Goal: Transaction & Acquisition: Purchase product/service

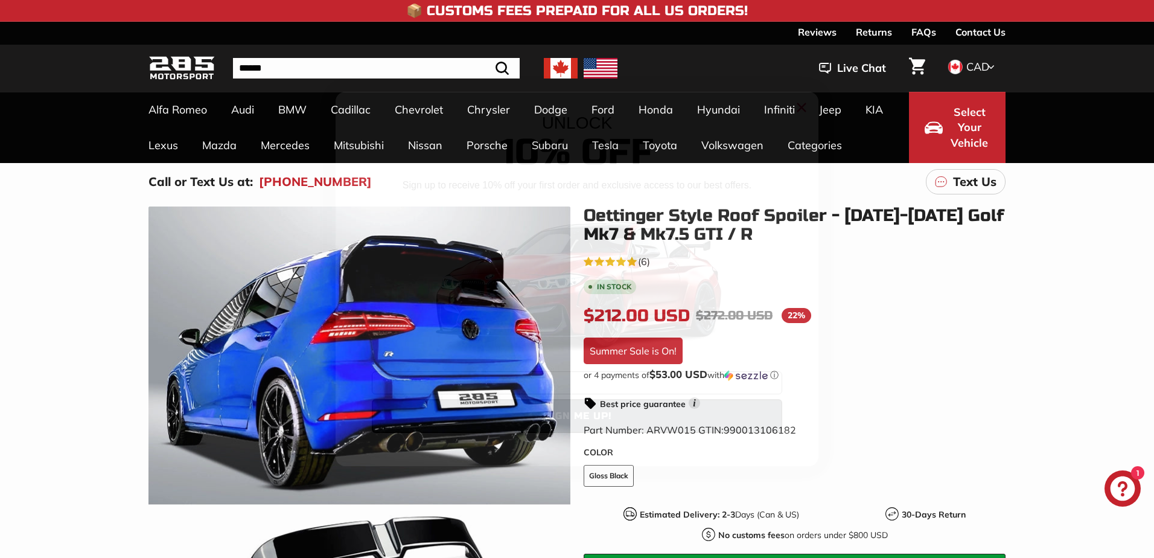
click at [800, 106] on icon "Close dialog" at bounding box center [802, 108] width 8 height 8
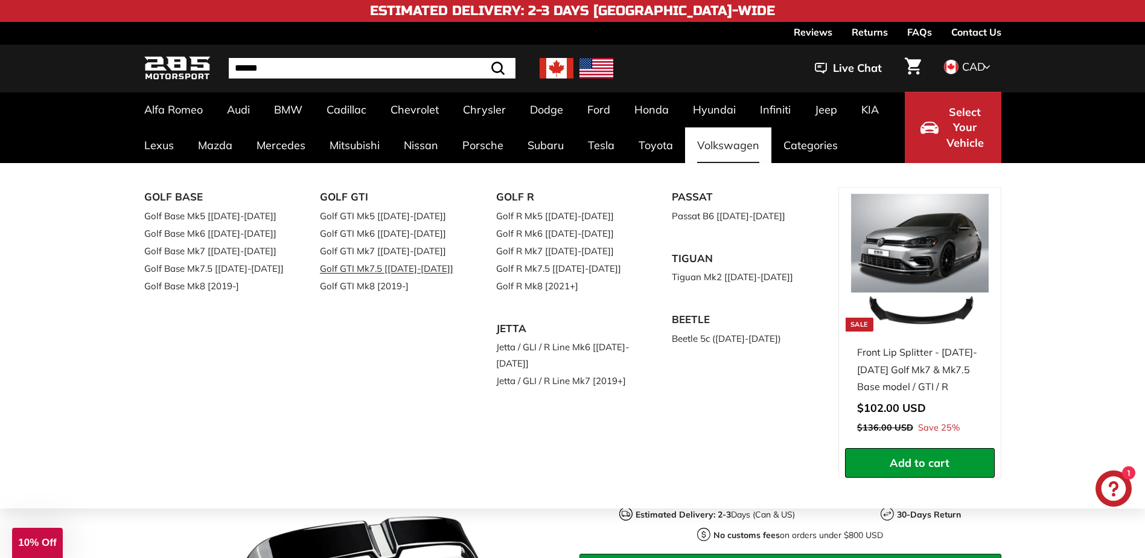
click at [362, 267] on link "Golf GTI Mk7.5 [[DATE]-[DATE]]" at bounding box center [391, 269] width 142 height 18
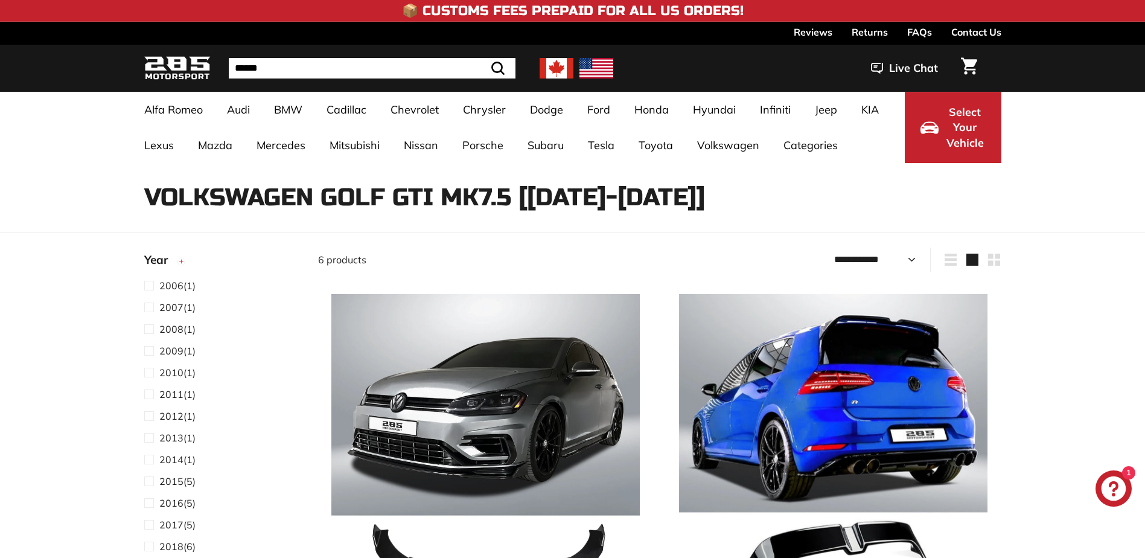
select select "**********"
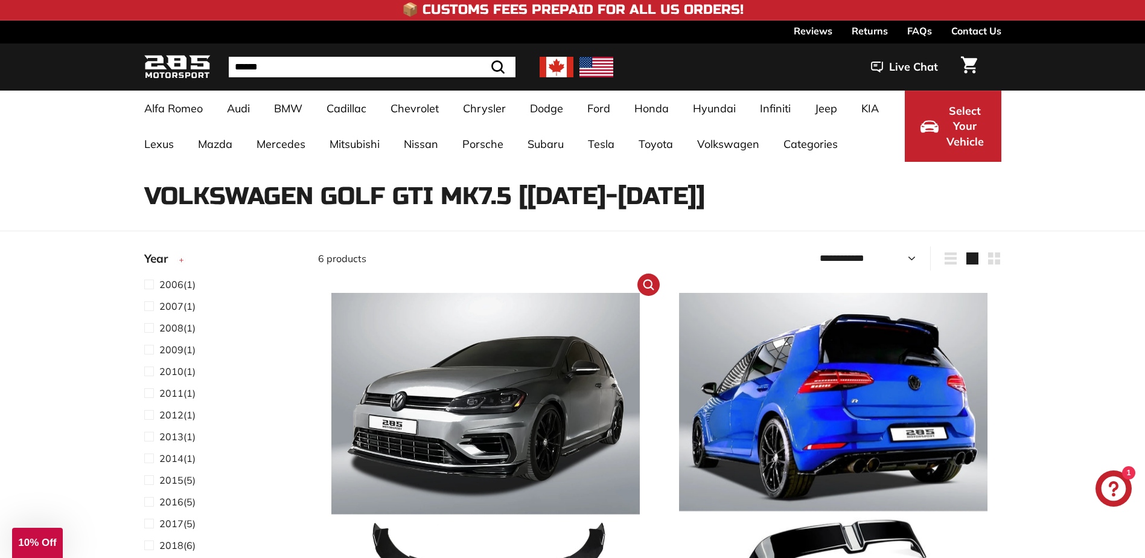
scroll to position [60, 0]
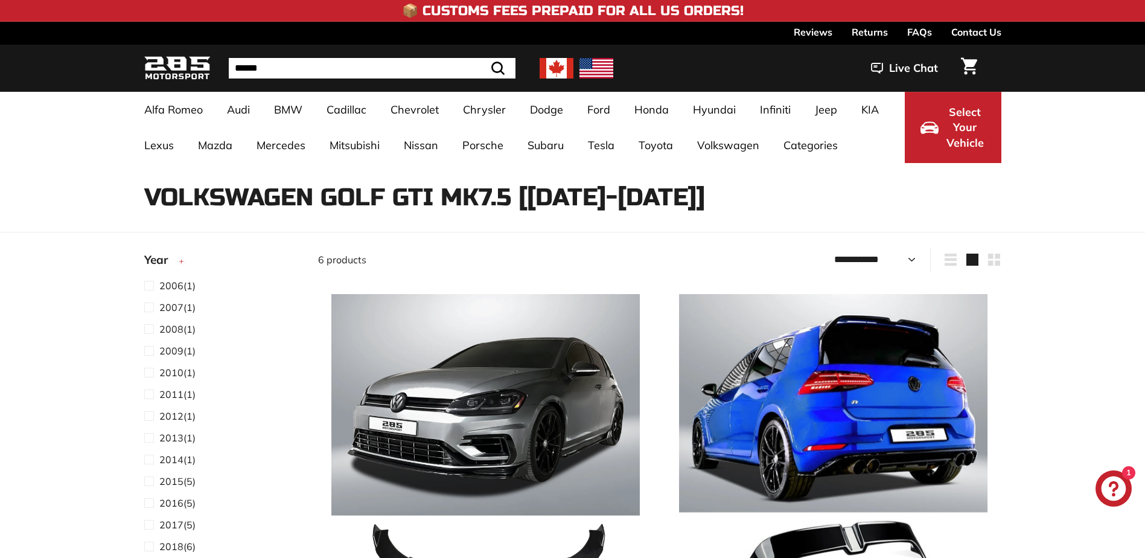
select select "**********"
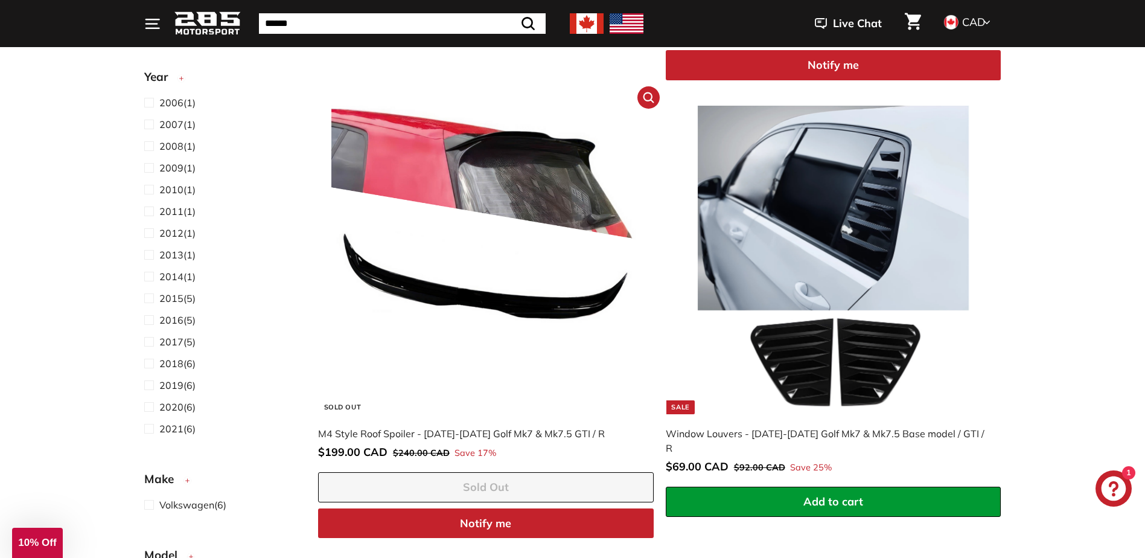
scroll to position [966, 0]
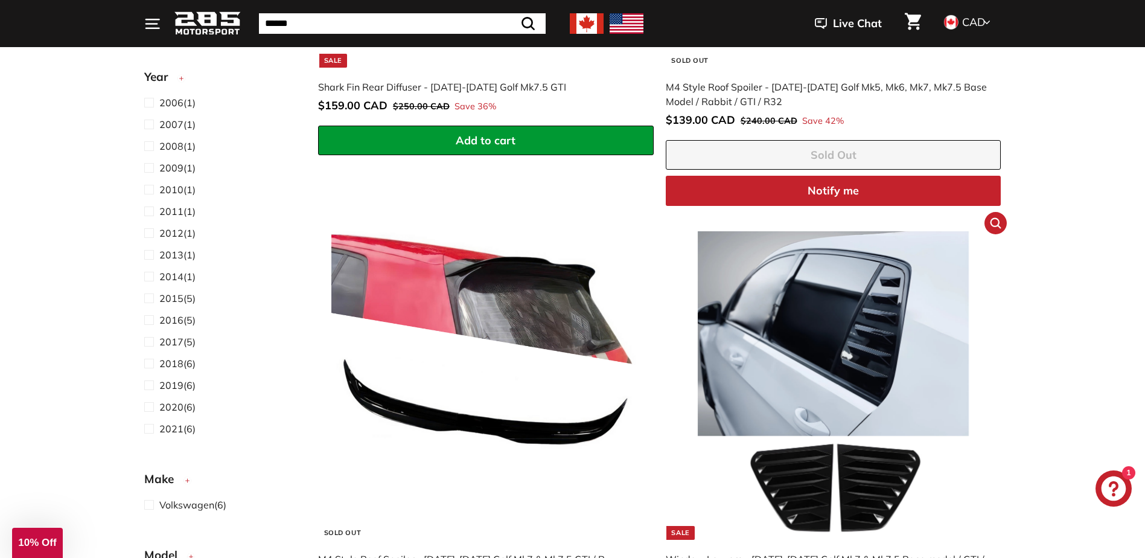
click at [851, 325] on img at bounding box center [833, 385] width 309 height 309
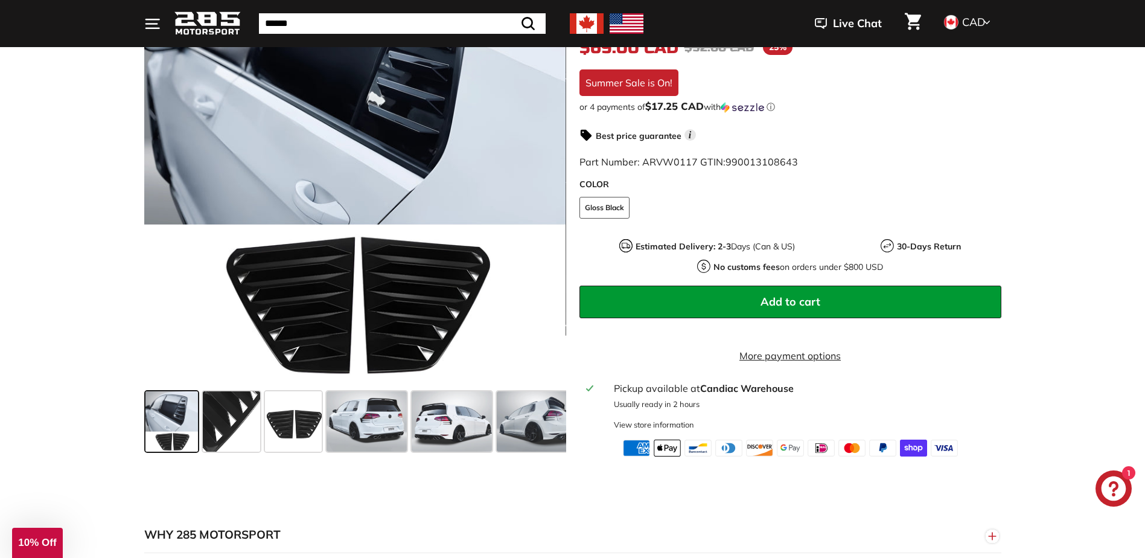
scroll to position [302, 0]
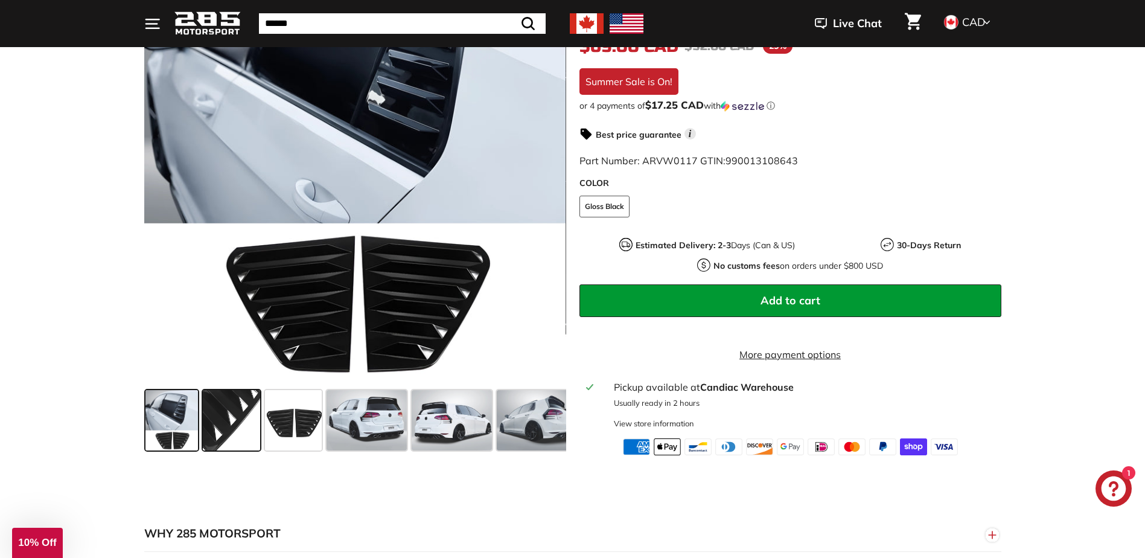
click at [220, 408] on span at bounding box center [231, 420] width 57 height 60
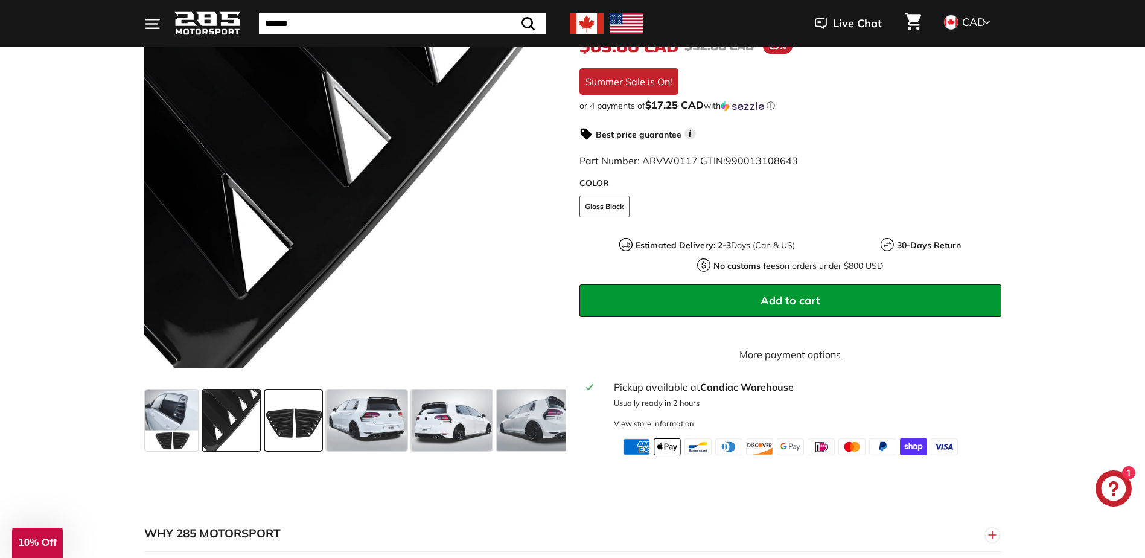
click at [301, 424] on span at bounding box center [293, 420] width 57 height 60
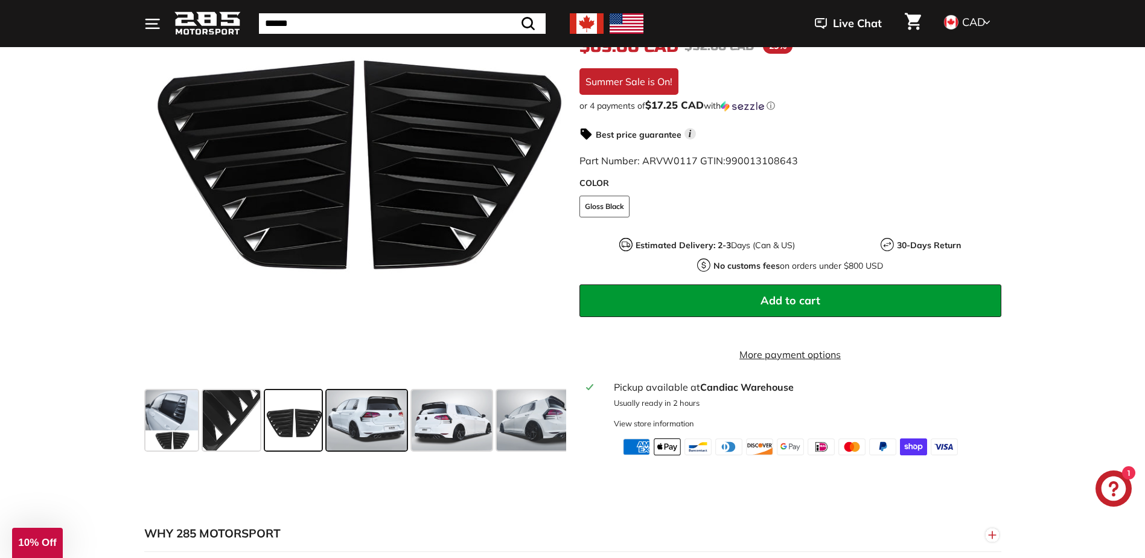
click at [370, 424] on span at bounding box center [367, 420] width 80 height 60
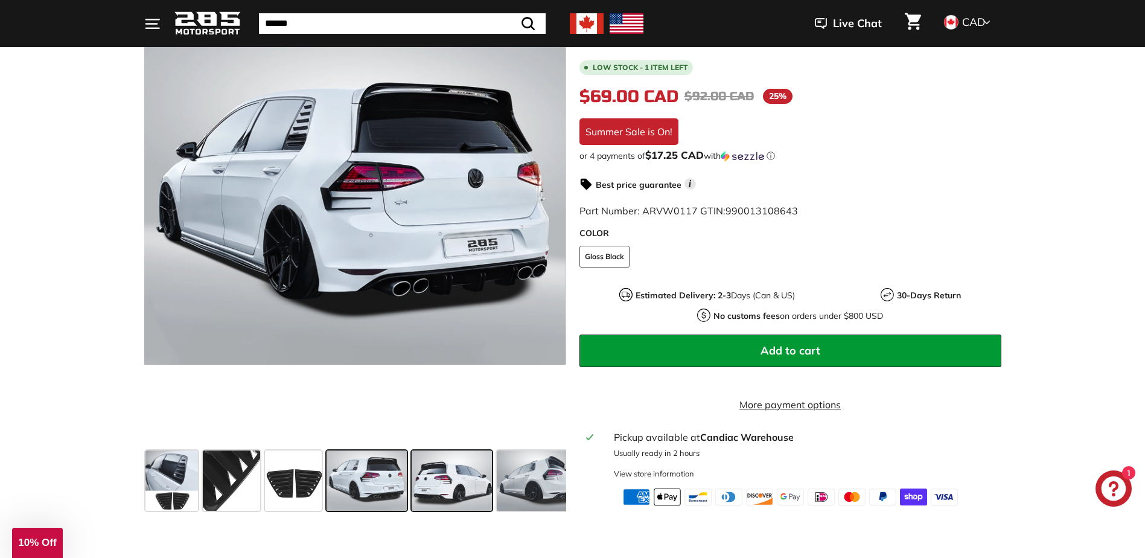
scroll to position [362, 0]
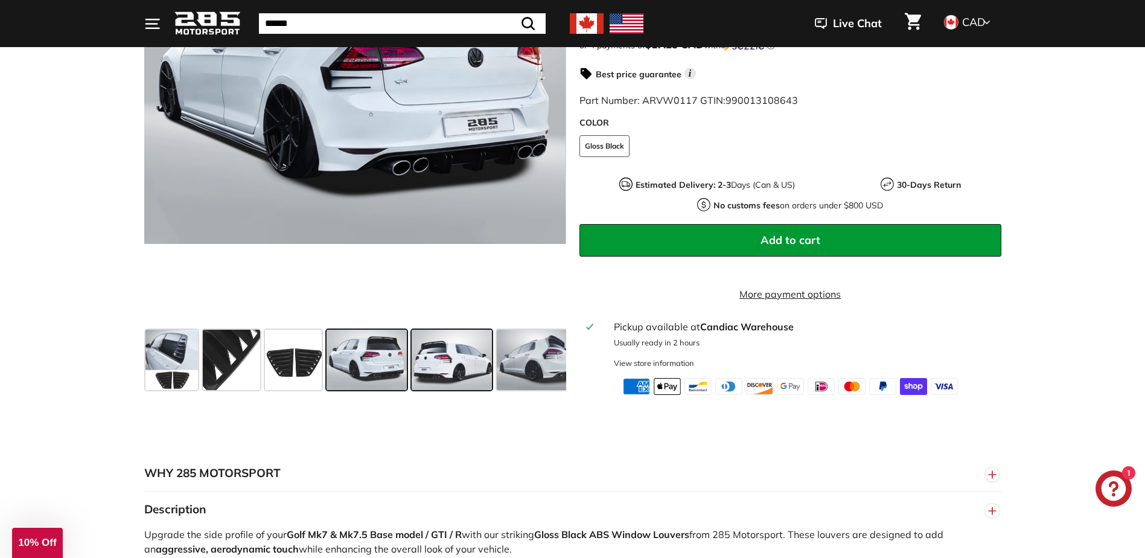
click at [452, 365] on span at bounding box center [452, 360] width 80 height 60
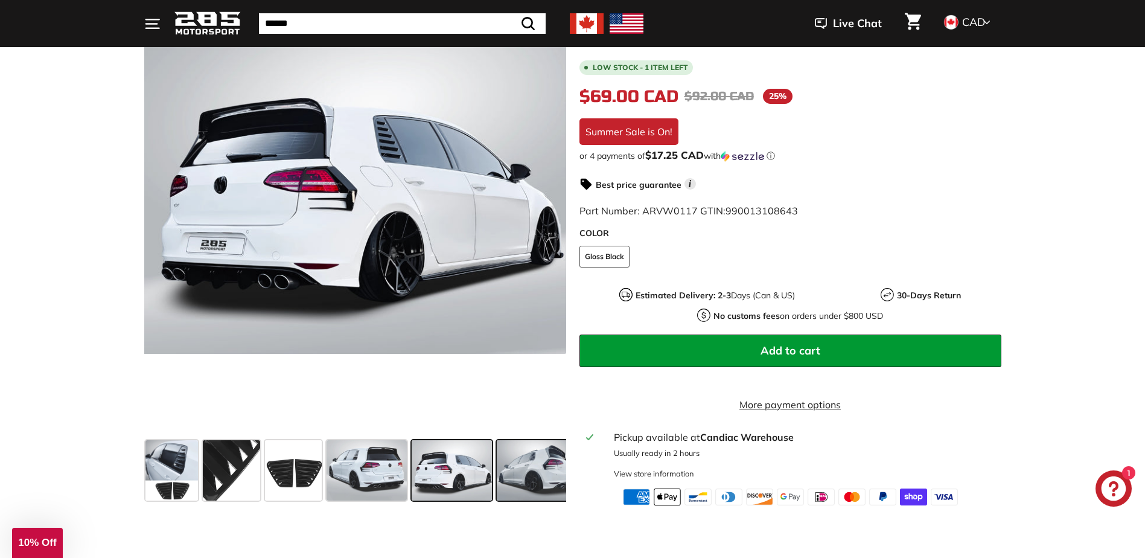
scroll to position [242, 0]
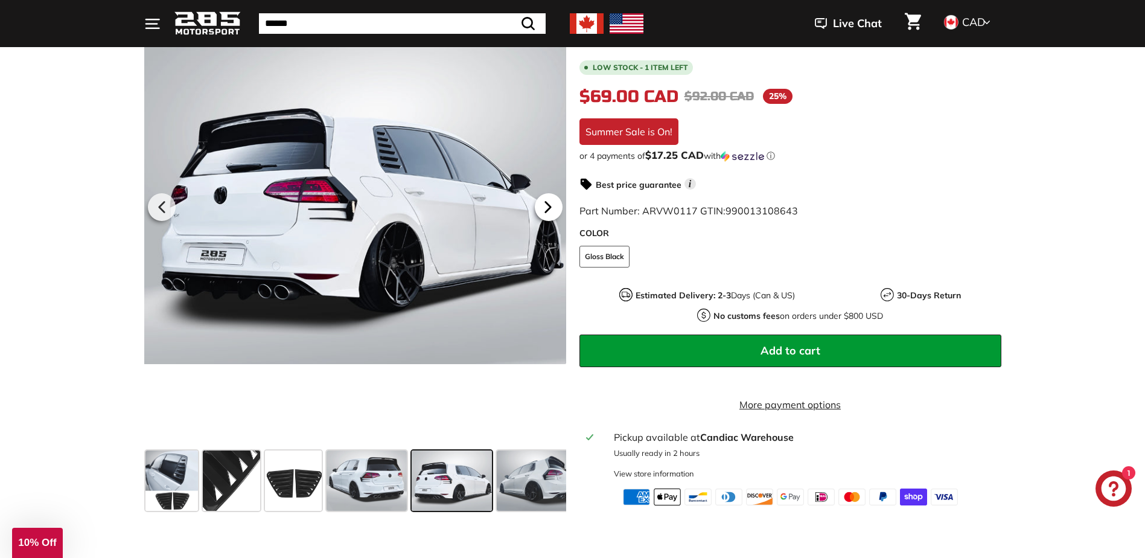
click at [545, 207] on icon at bounding box center [547, 207] width 5 height 10
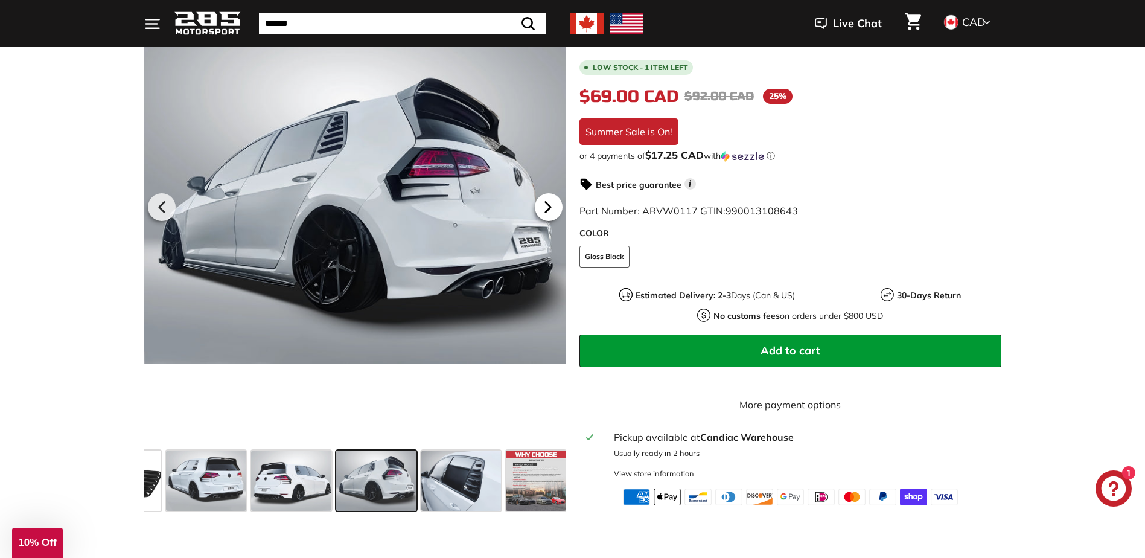
scroll to position [0, 164]
click at [545, 207] on icon at bounding box center [548, 207] width 28 height 28
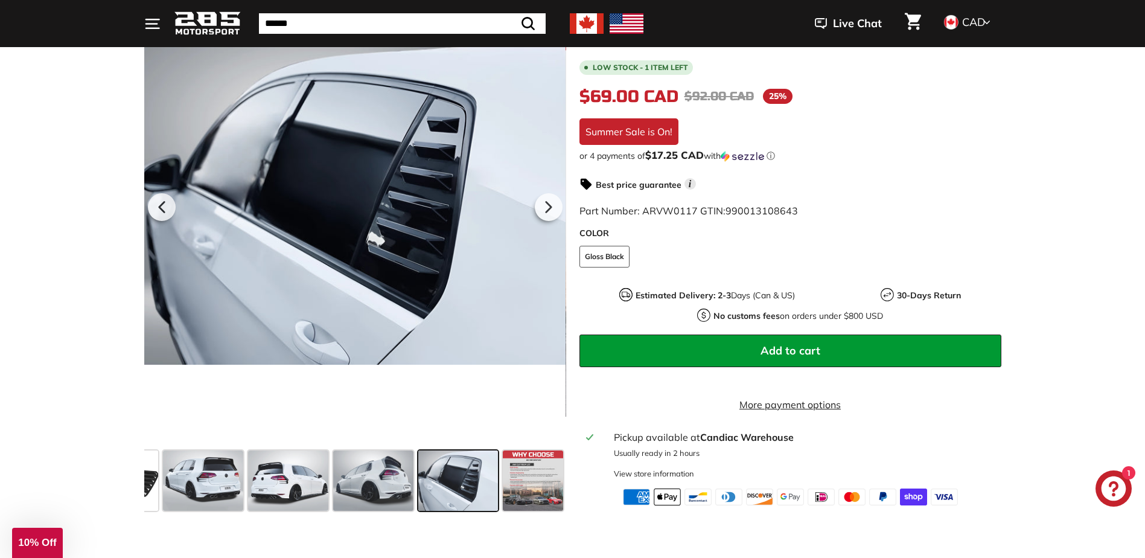
click at [545, 208] on icon at bounding box center [549, 207] width 28 height 28
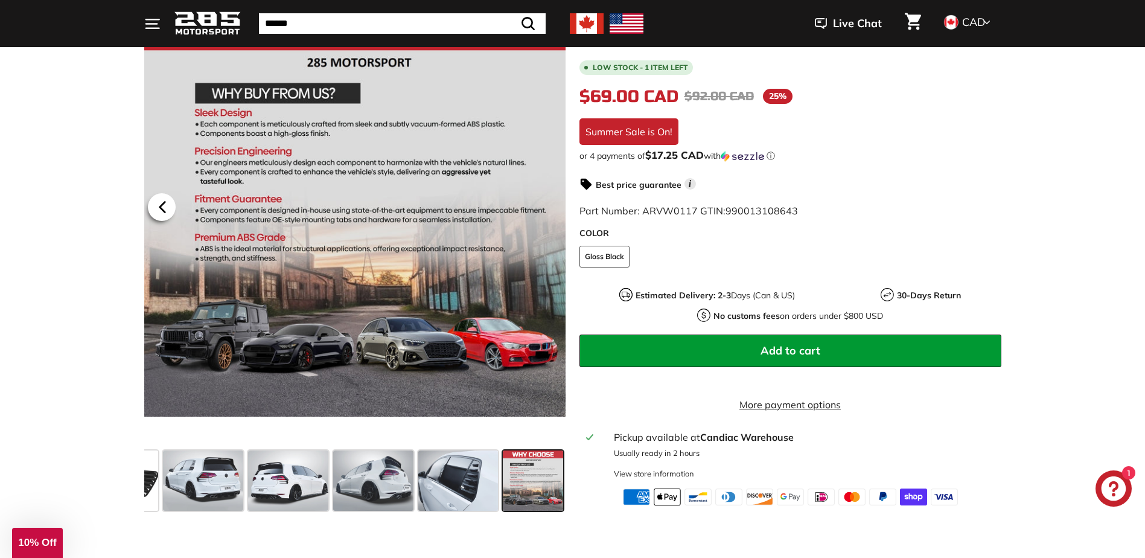
click at [153, 203] on icon at bounding box center [163, 207] width 28 height 28
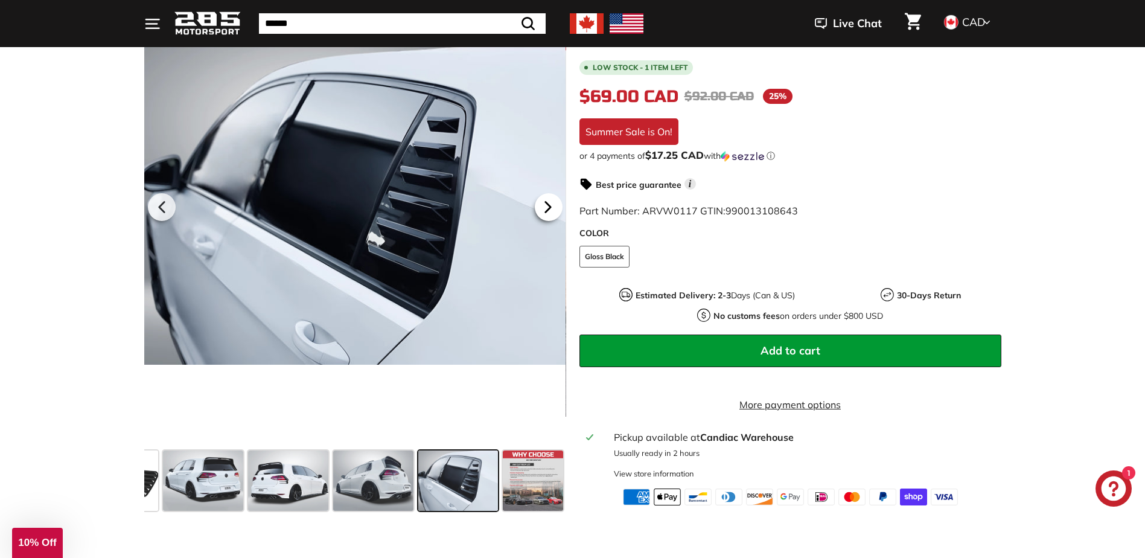
click at [547, 202] on icon at bounding box center [548, 207] width 28 height 28
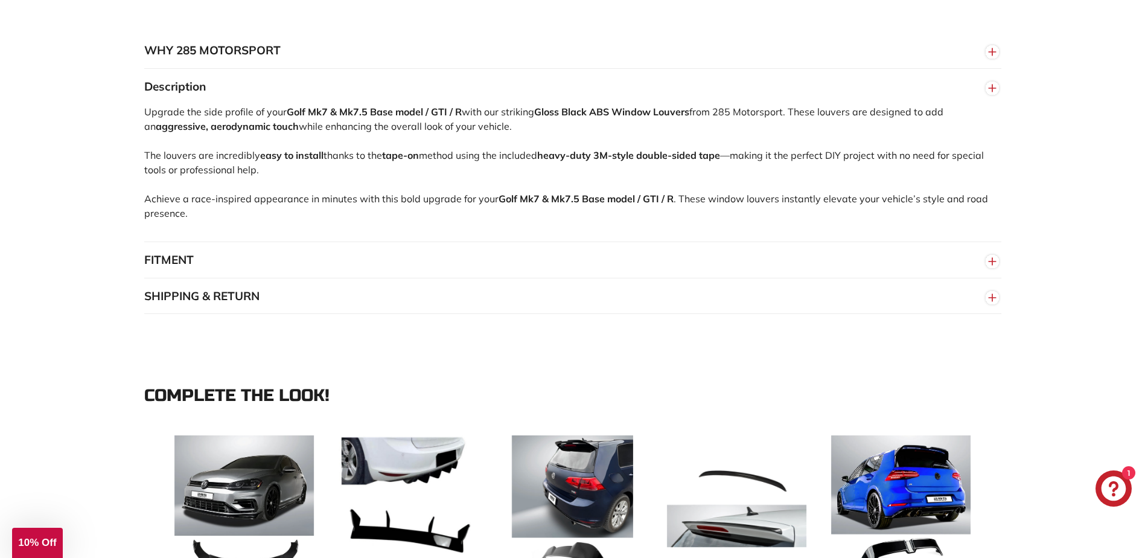
scroll to position [906, 0]
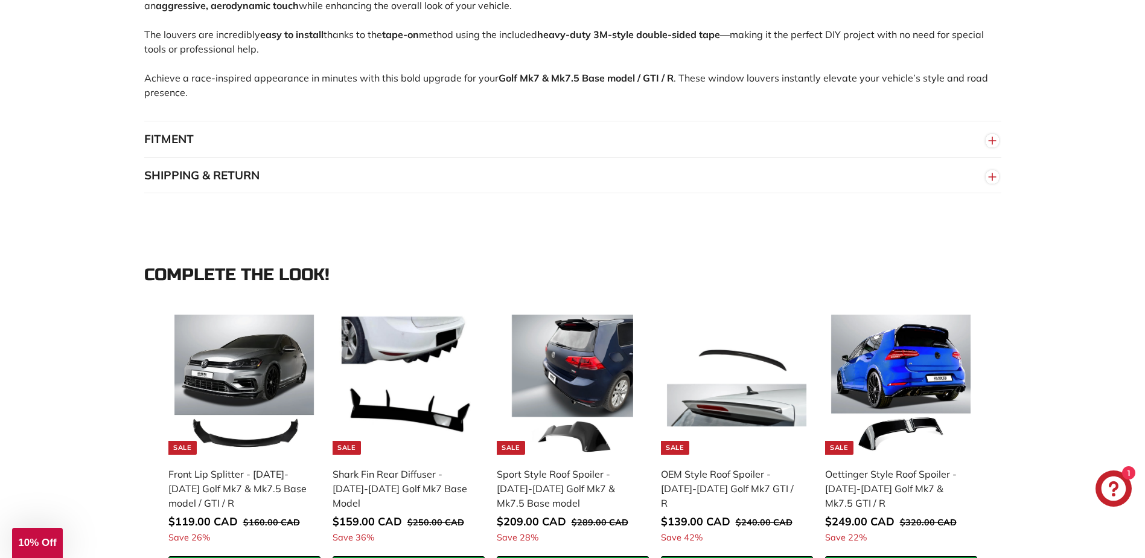
click at [353, 128] on button "FITMENT" at bounding box center [572, 139] width 857 height 36
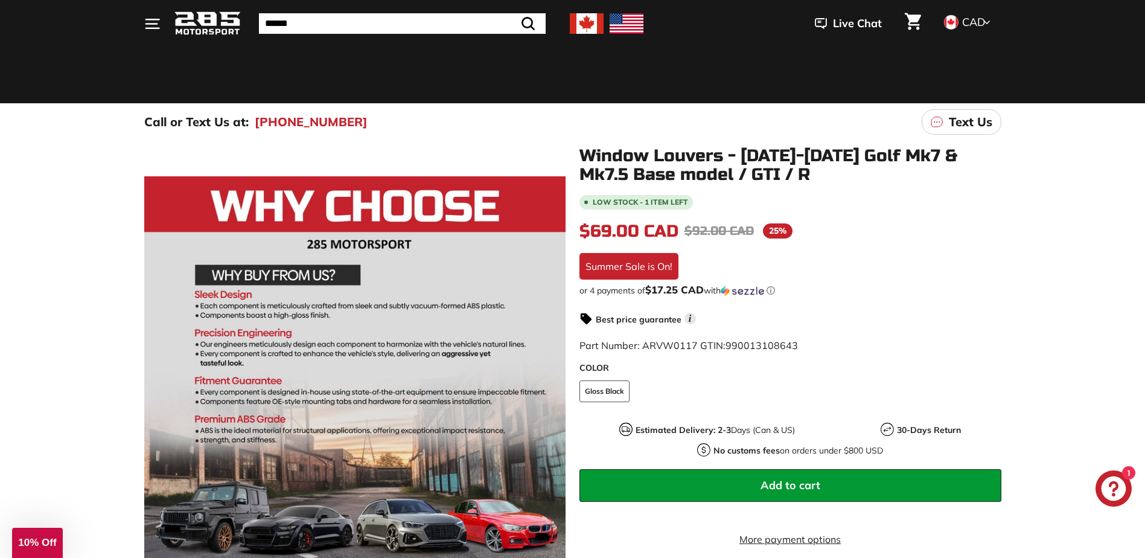
scroll to position [0, 0]
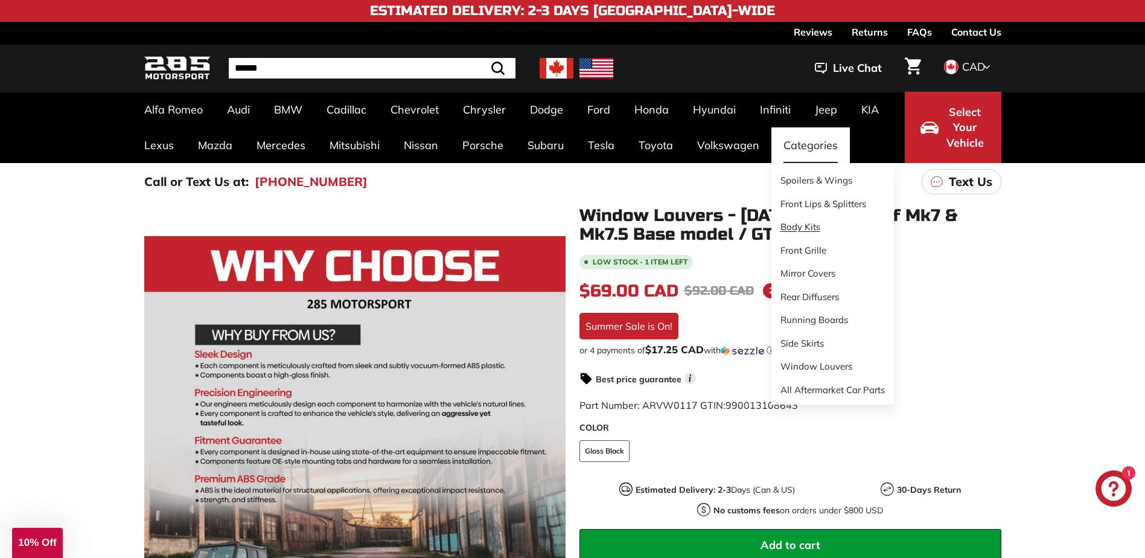
click at [798, 223] on link "Body Kits" at bounding box center [833, 228] width 123 height 24
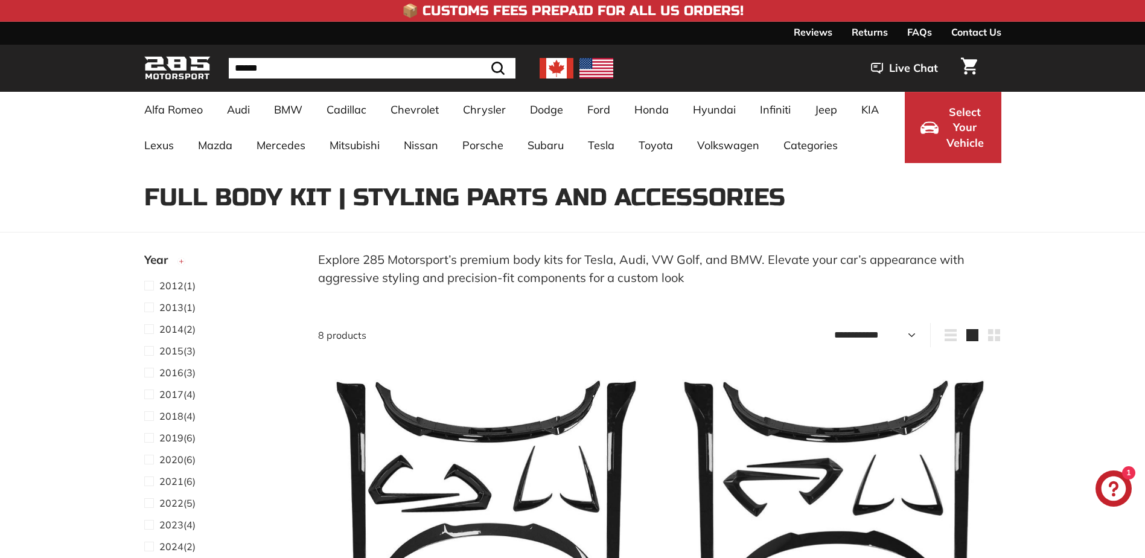
select select "**********"
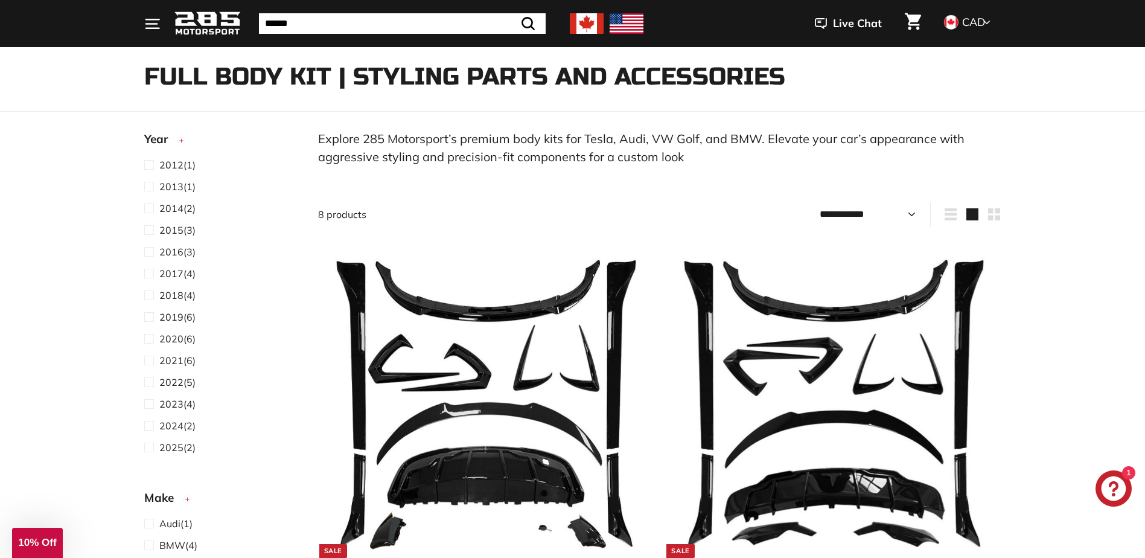
scroll to position [181, 0]
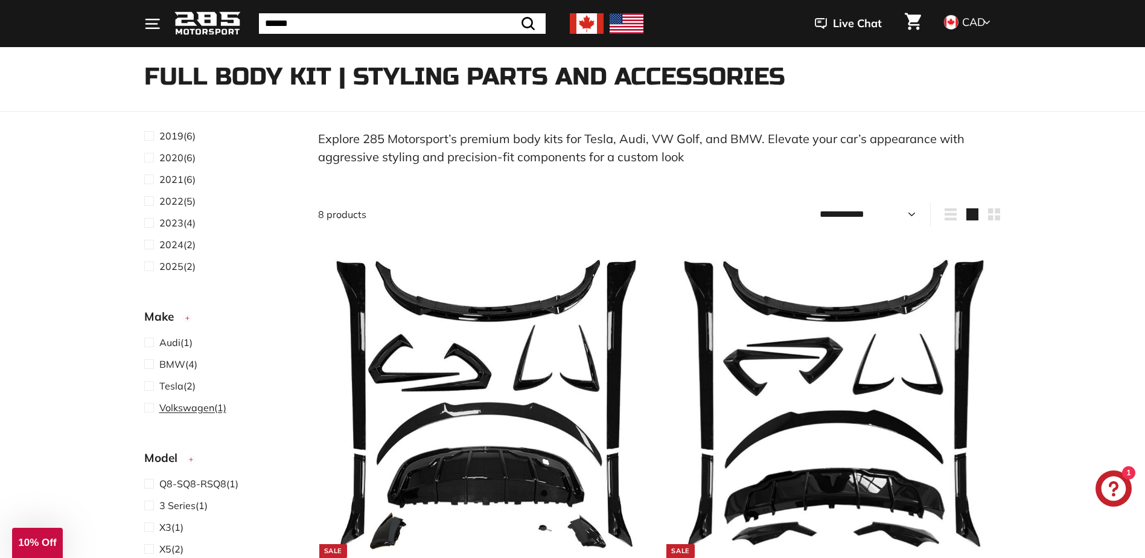
click at [150, 410] on span at bounding box center [151, 407] width 15 height 14
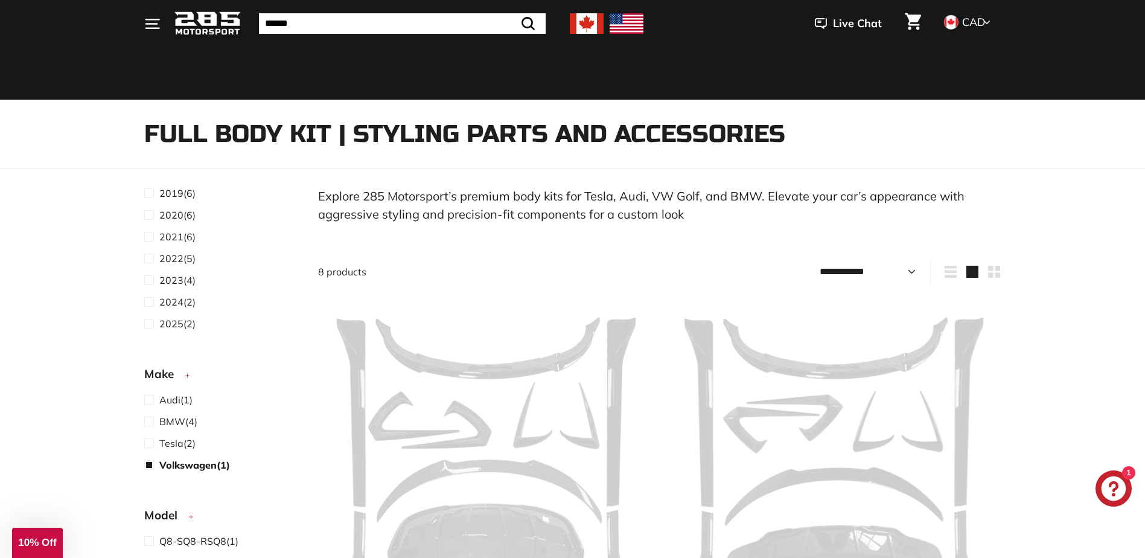
select select "**********"
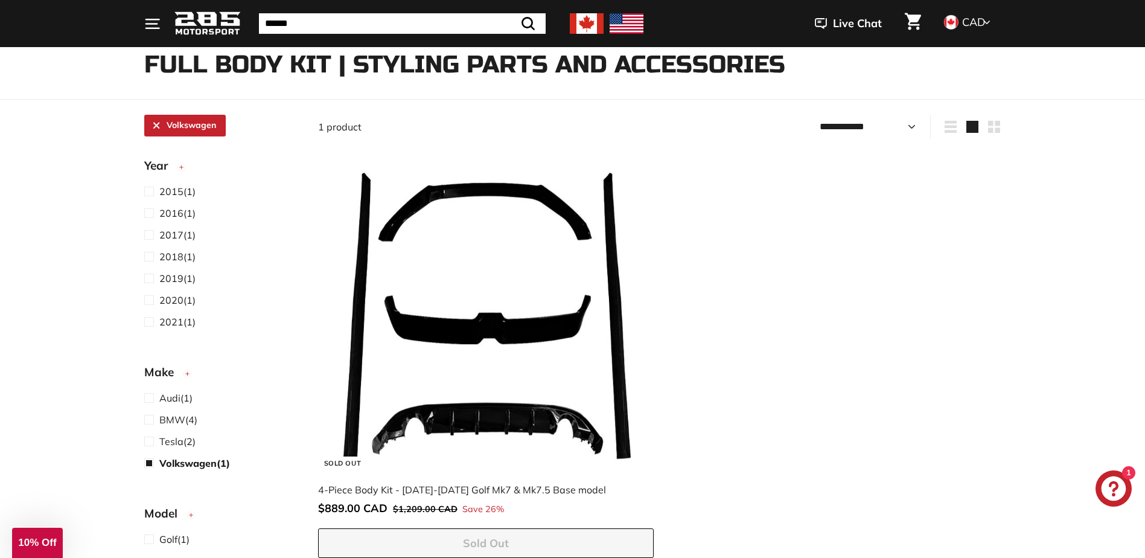
scroll to position [152, 0]
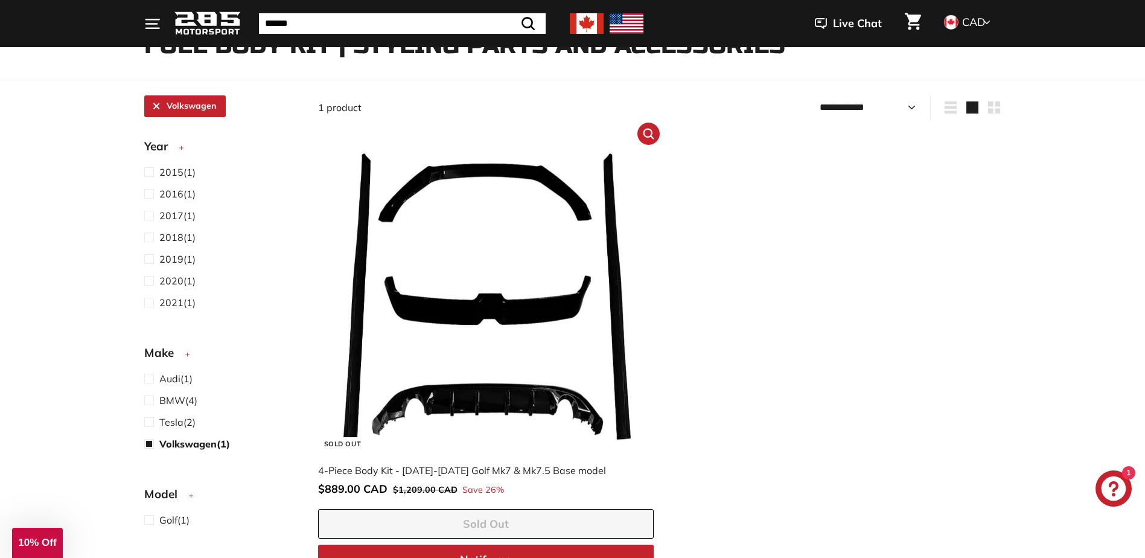
click at [508, 354] on img at bounding box center [485, 296] width 309 height 309
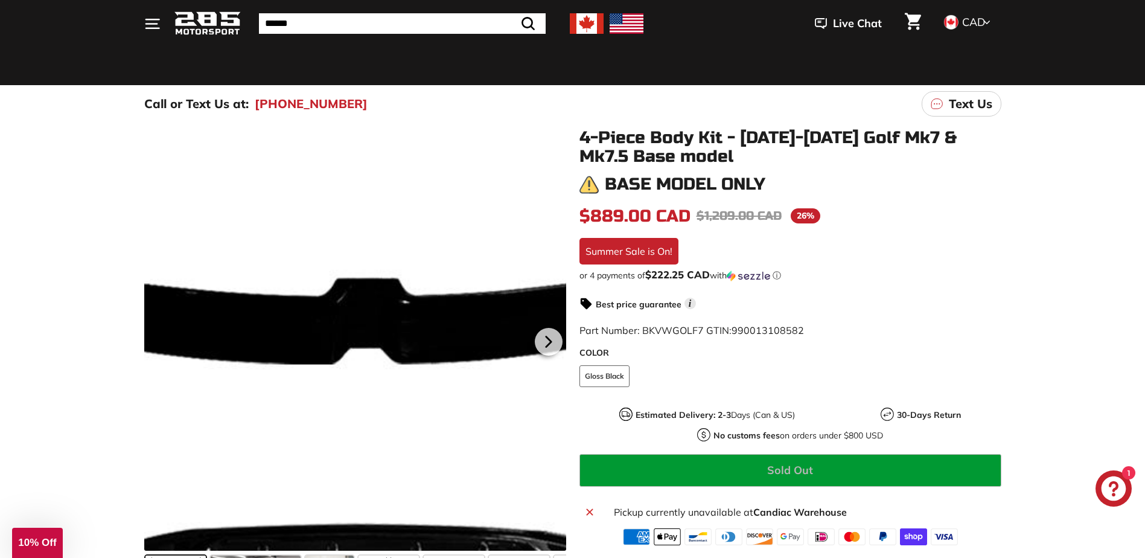
scroll to position [181, 0]
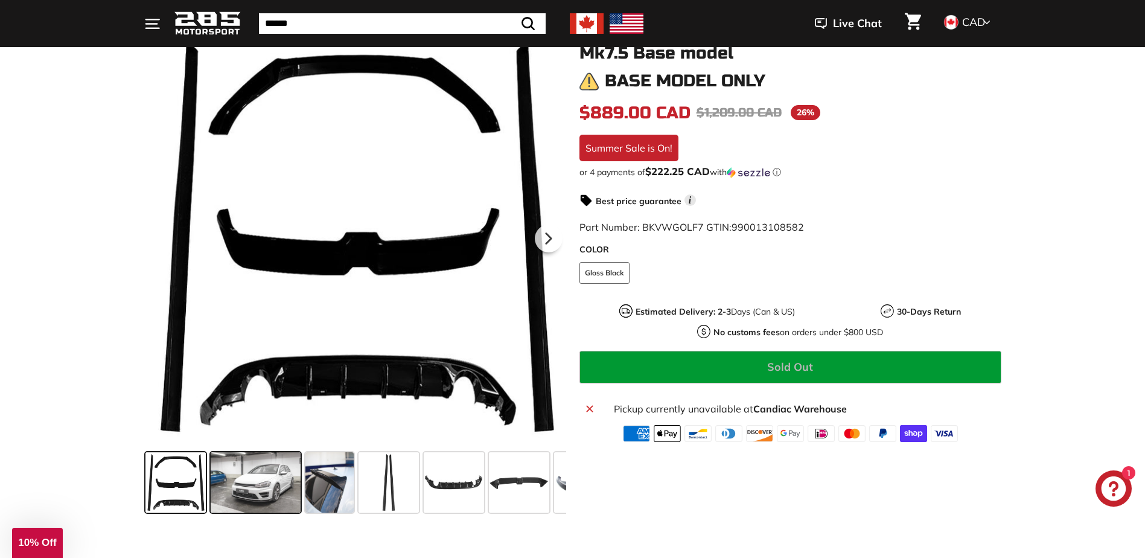
click at [252, 478] on span at bounding box center [256, 482] width 91 height 60
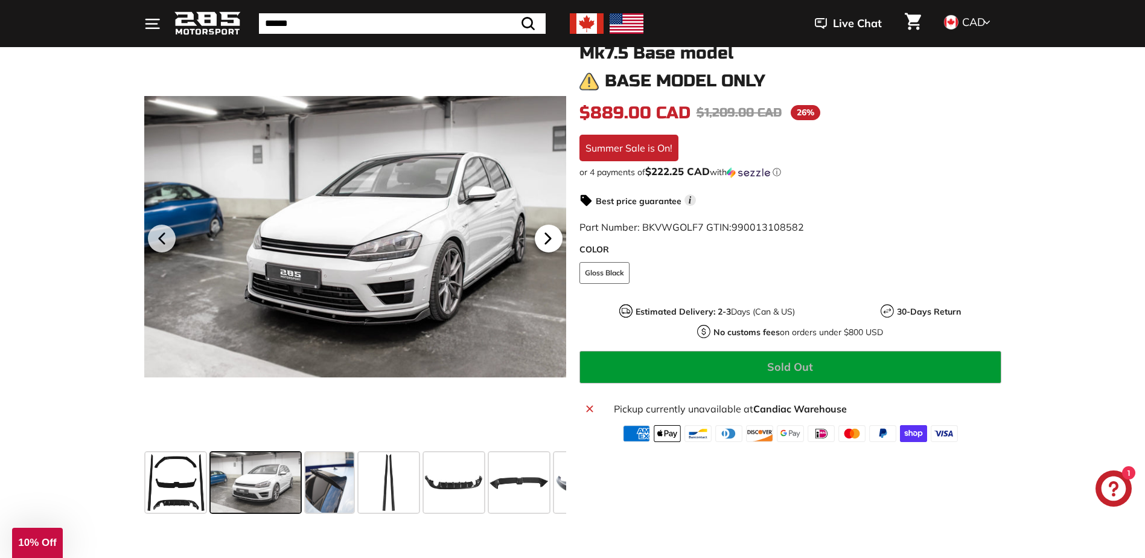
click at [551, 232] on icon at bounding box center [548, 239] width 28 height 28
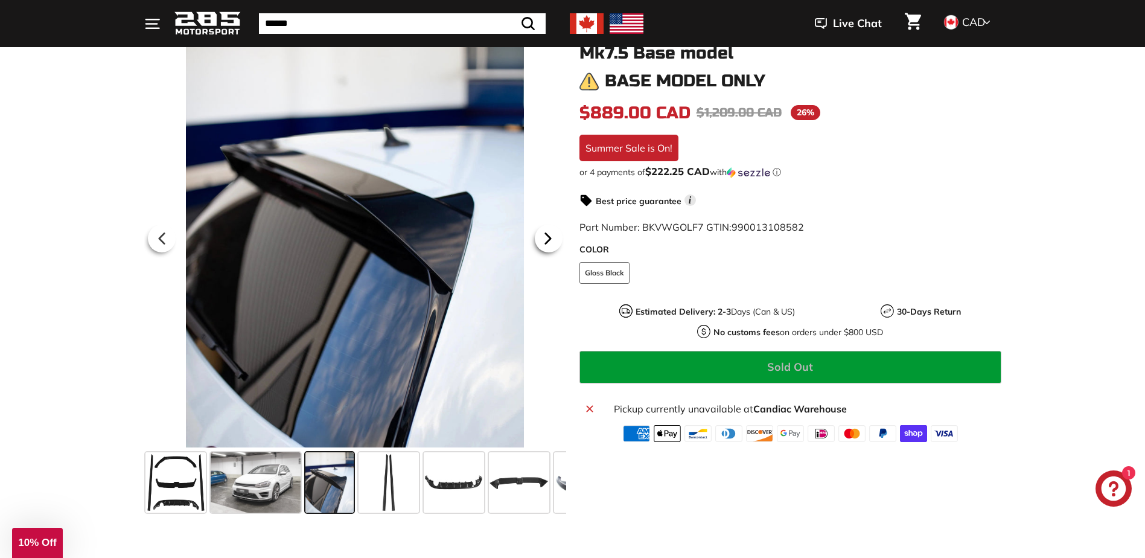
click at [551, 232] on icon at bounding box center [548, 239] width 28 height 28
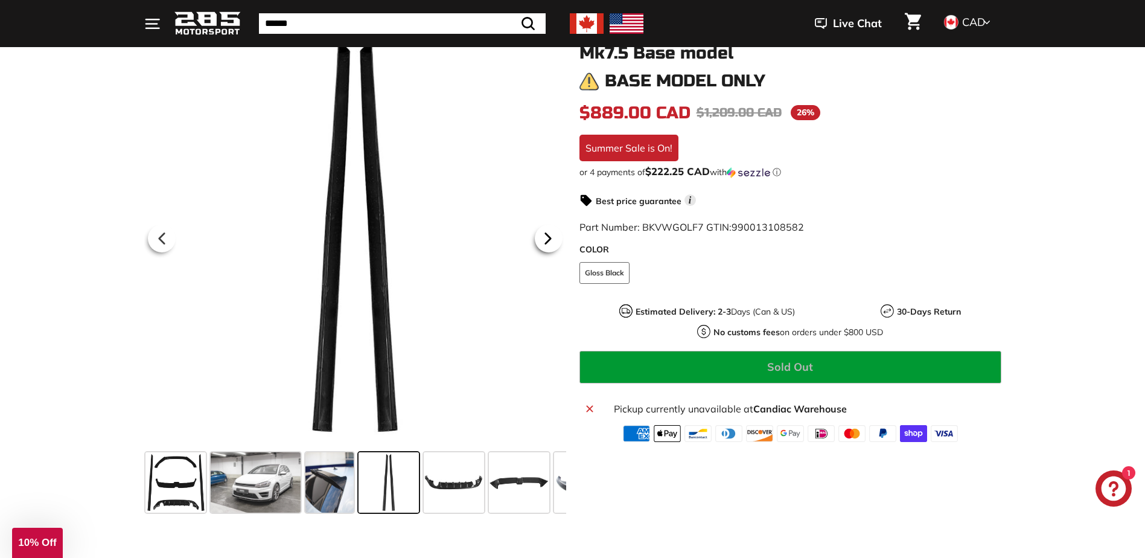
click at [551, 232] on icon at bounding box center [548, 239] width 28 height 28
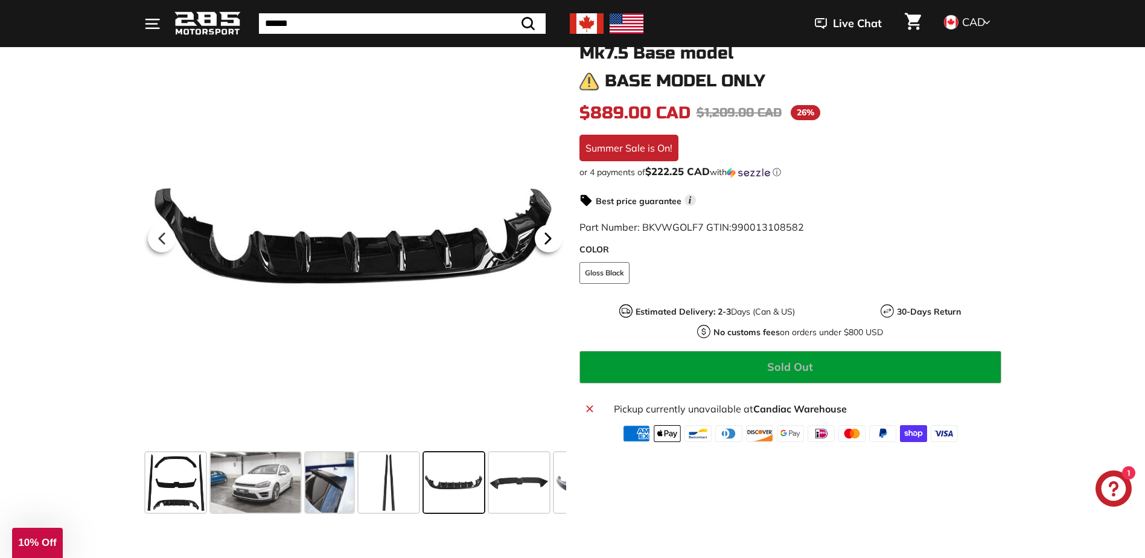
click at [551, 232] on icon at bounding box center [548, 239] width 28 height 28
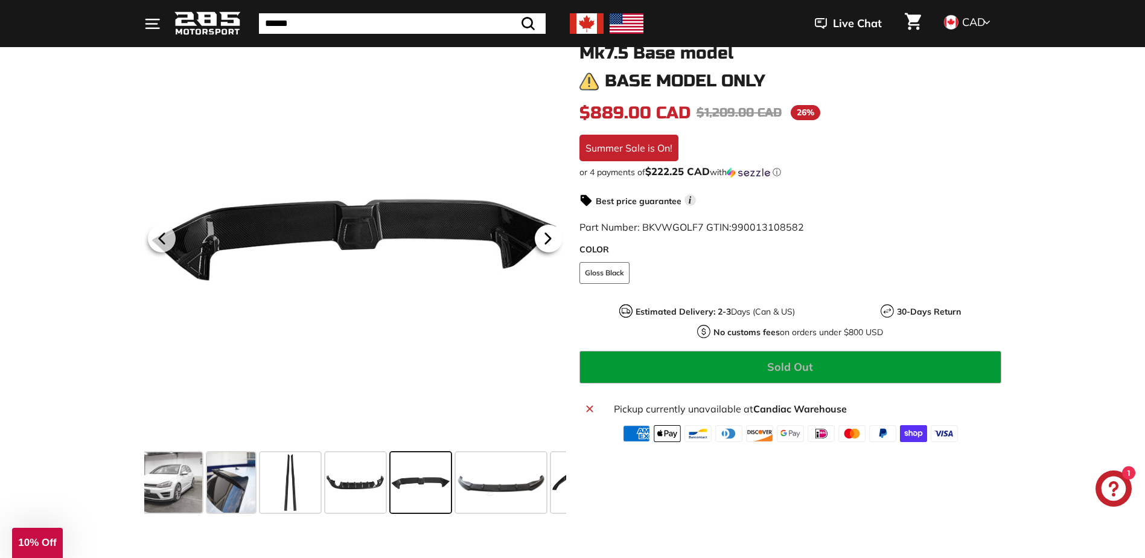
scroll to position [0, 164]
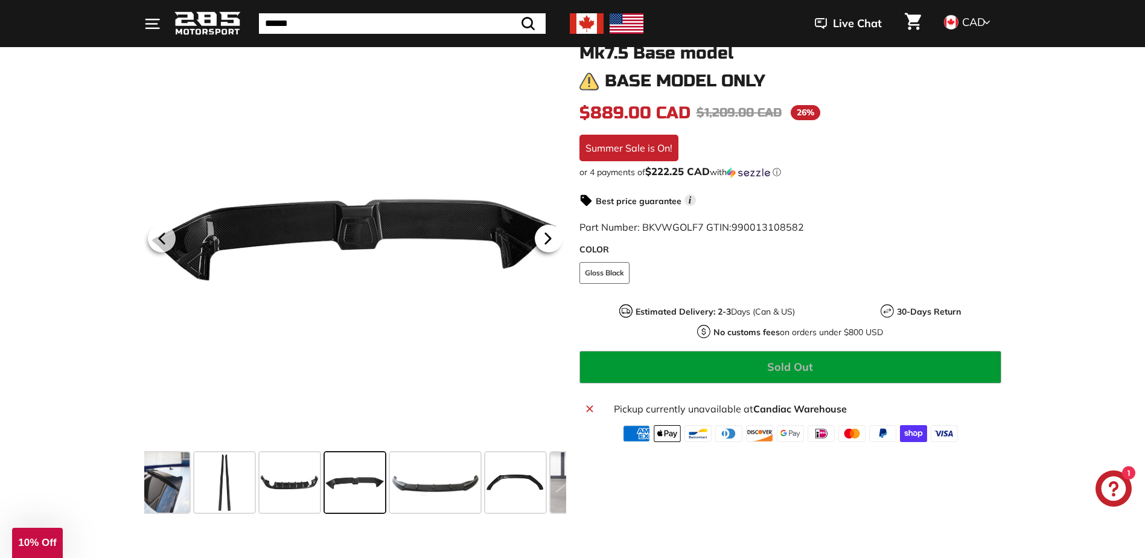
click at [551, 232] on icon at bounding box center [548, 239] width 28 height 28
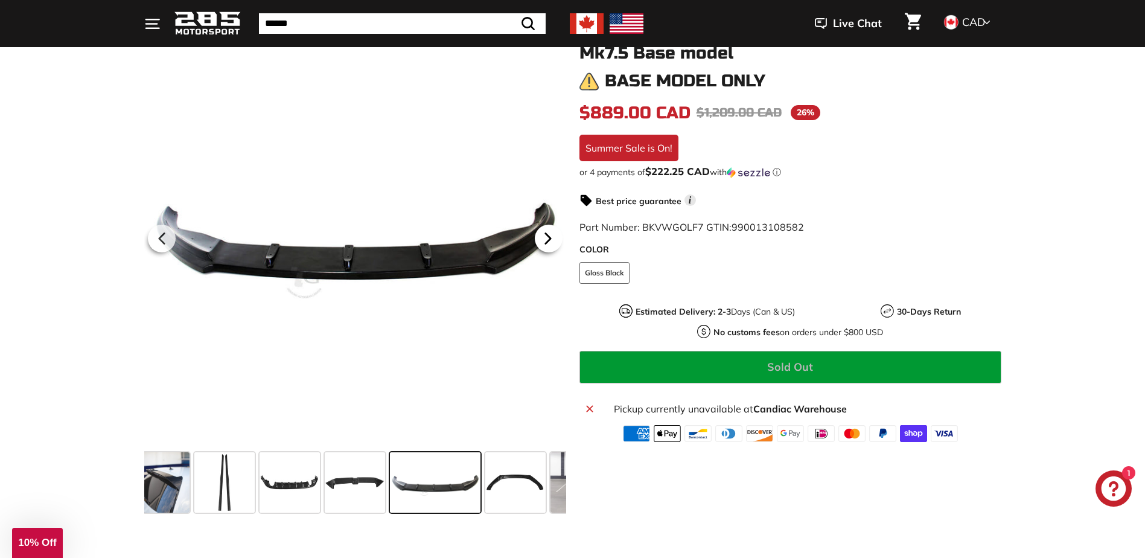
click at [551, 232] on icon at bounding box center [548, 239] width 28 height 28
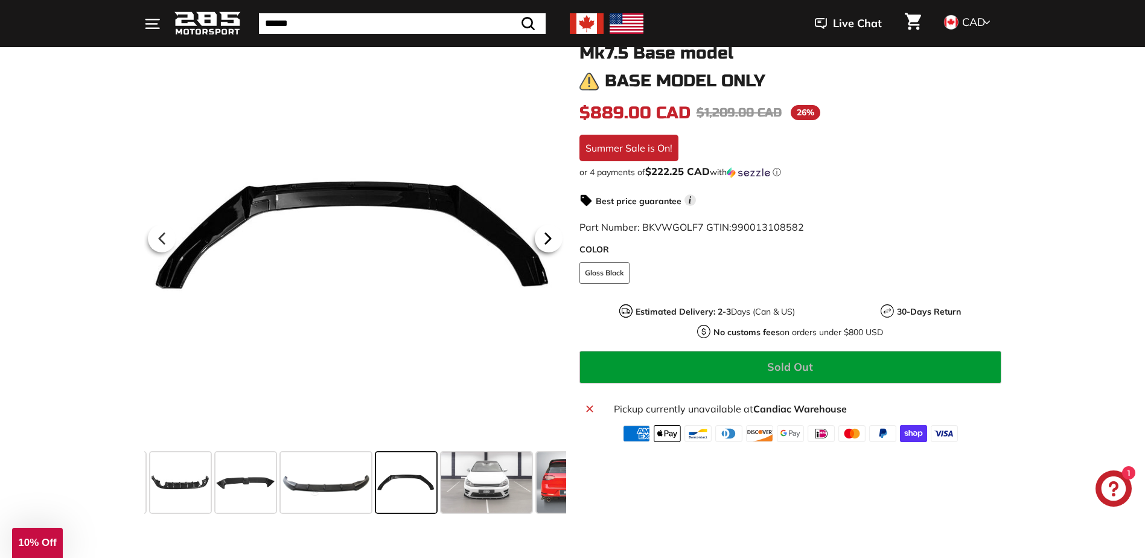
scroll to position [0, 325]
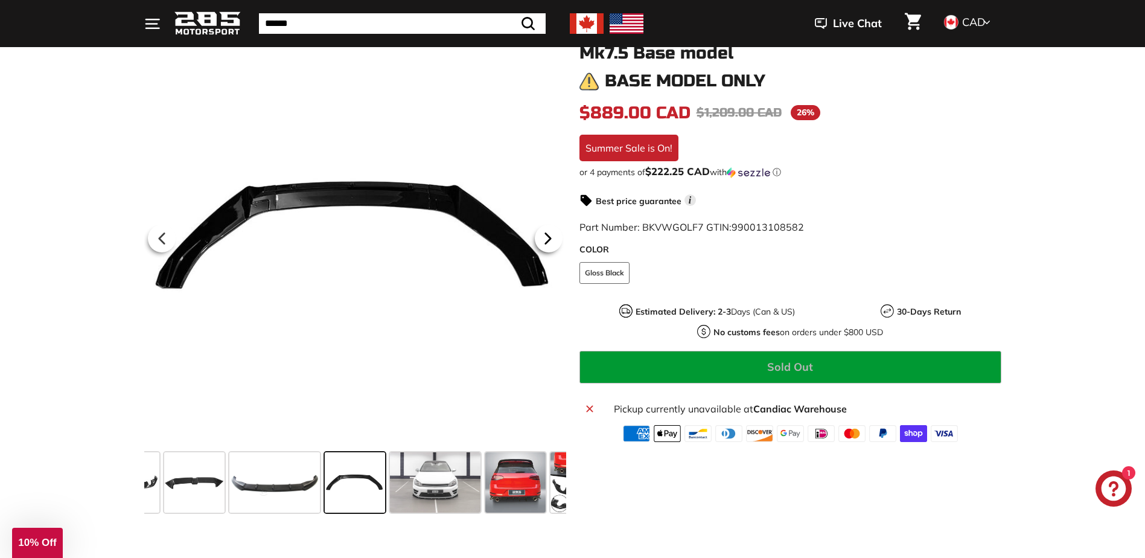
click at [551, 232] on icon at bounding box center [548, 239] width 28 height 28
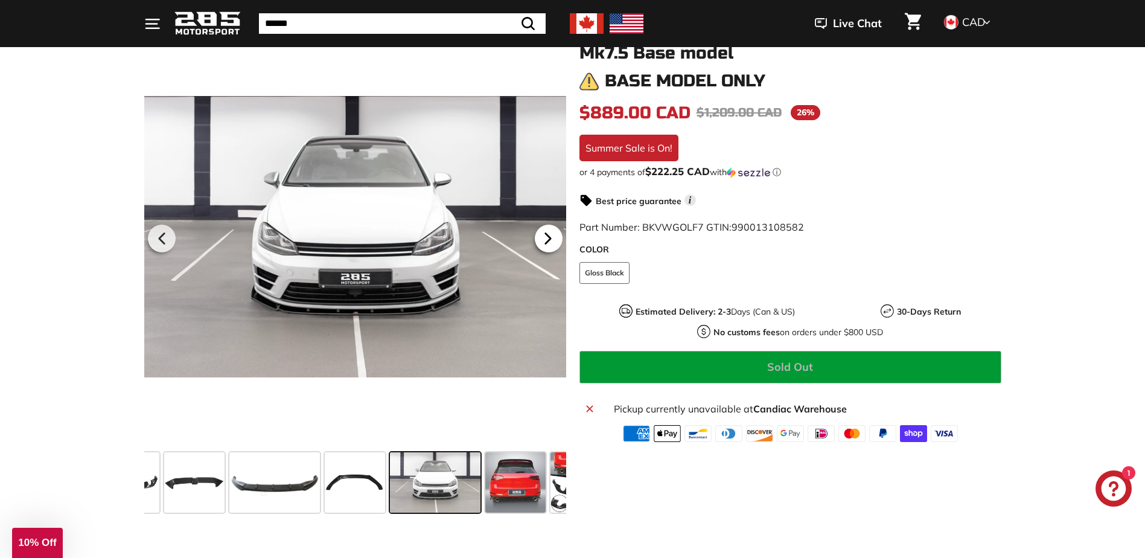
click at [551, 232] on icon at bounding box center [548, 239] width 28 height 28
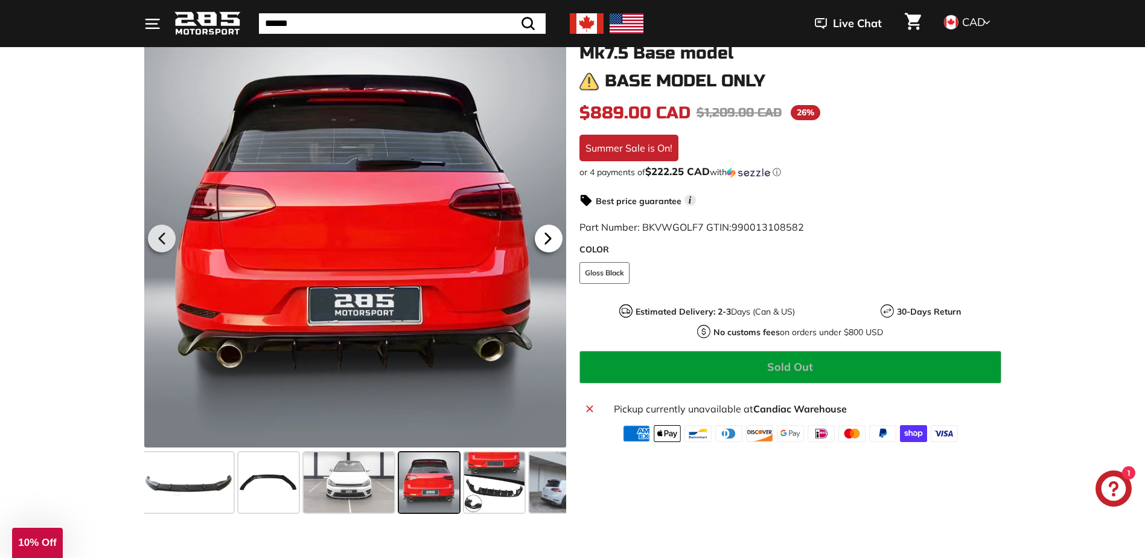
scroll to position [0, 485]
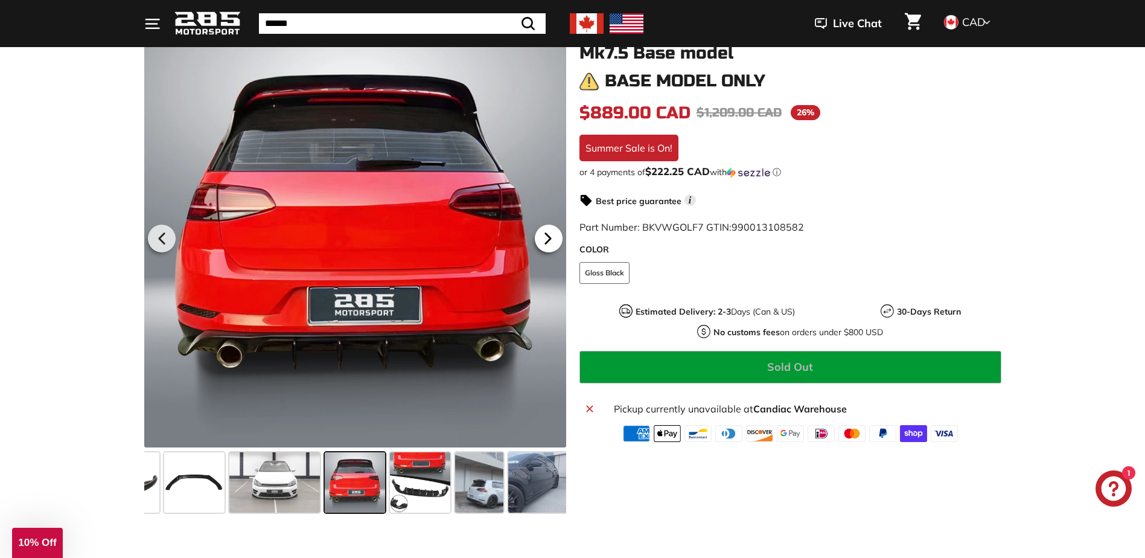
click at [551, 232] on icon at bounding box center [548, 239] width 28 height 28
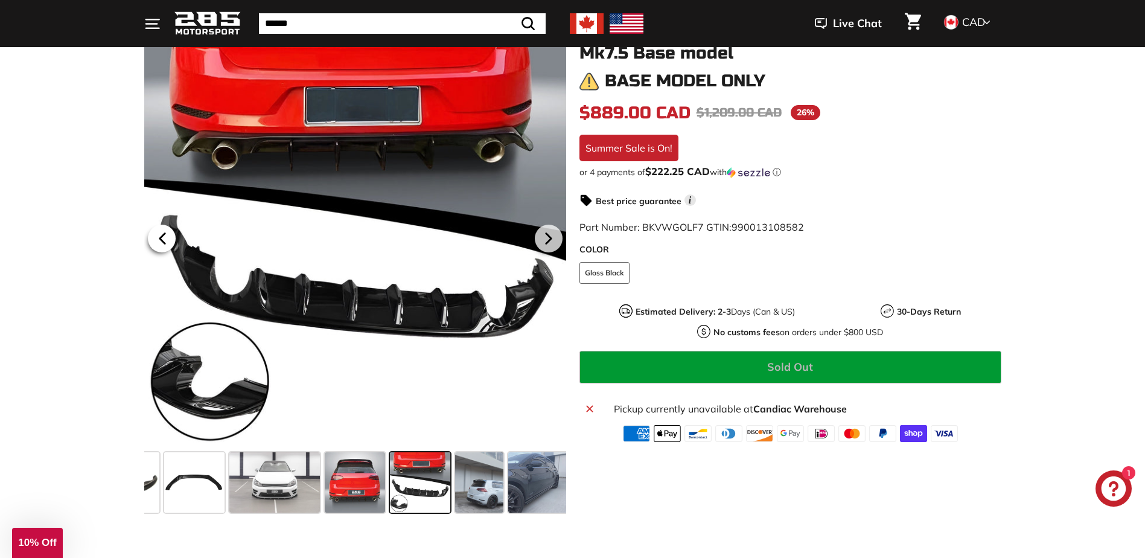
click at [158, 234] on icon at bounding box center [163, 239] width 28 height 28
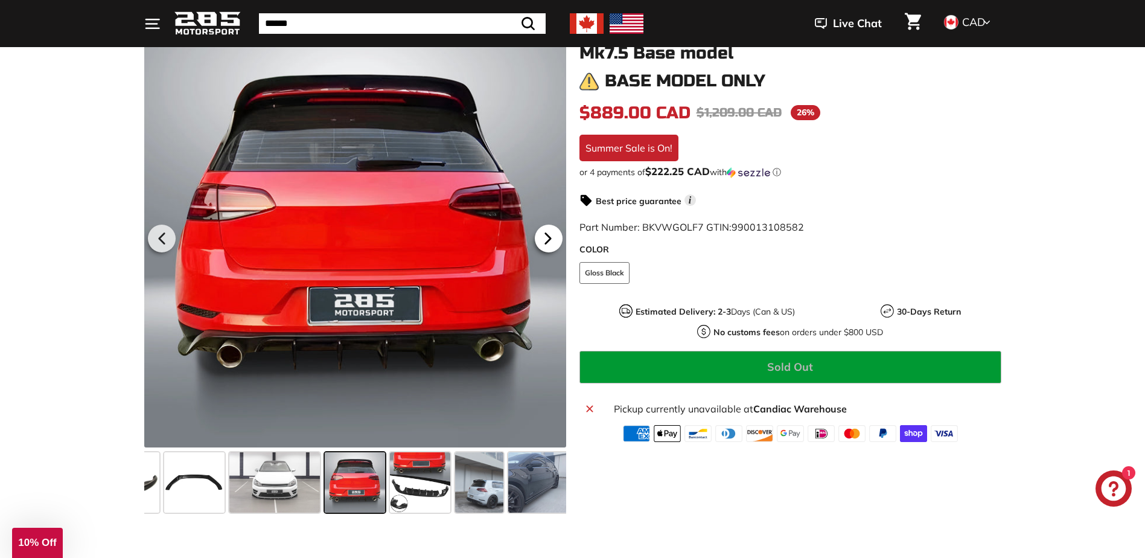
click at [549, 234] on icon at bounding box center [548, 239] width 28 height 28
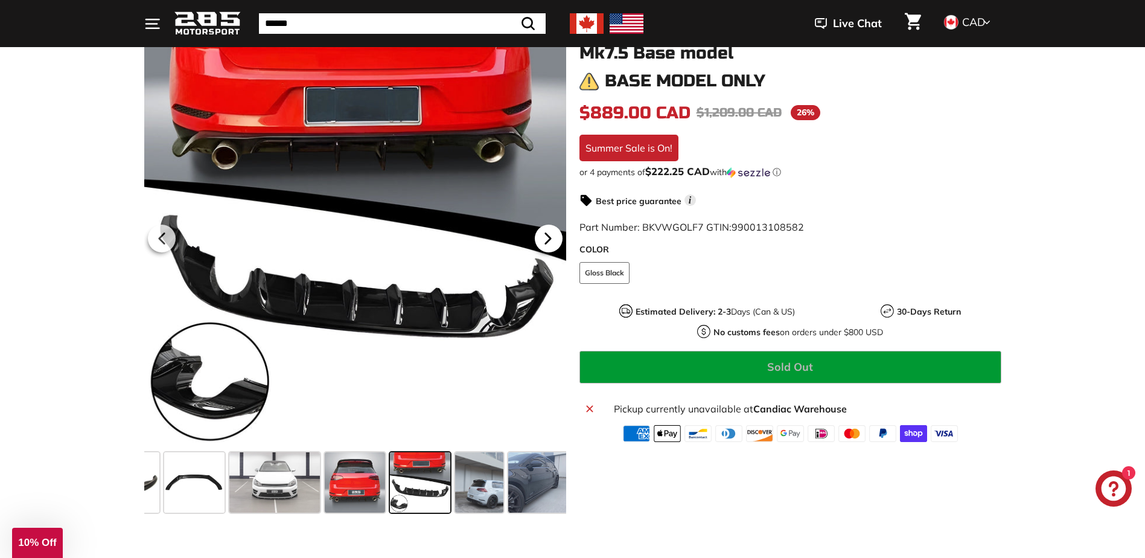
click at [549, 234] on icon at bounding box center [548, 239] width 28 height 28
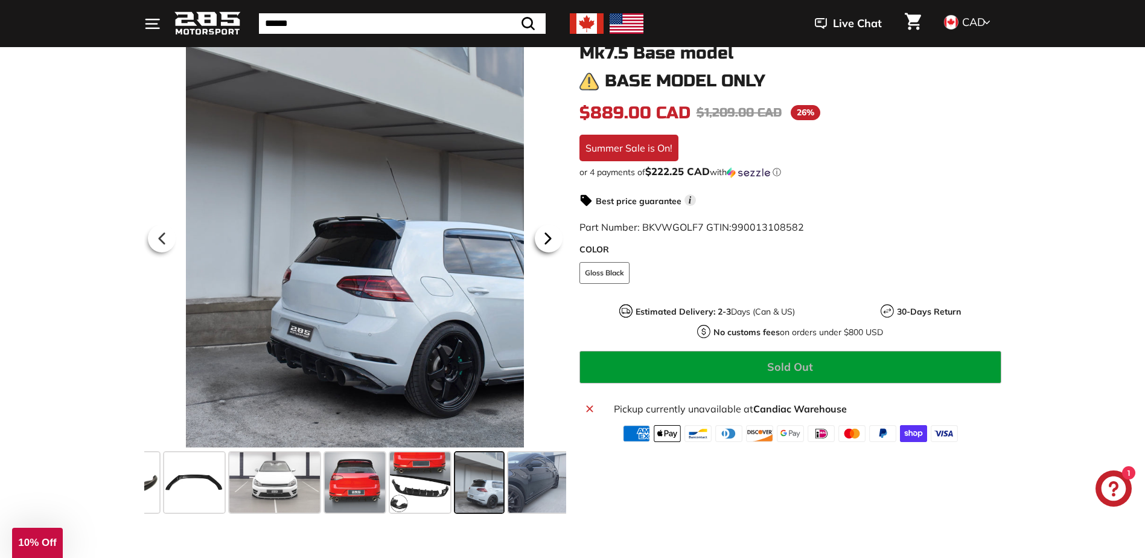
click at [549, 234] on icon at bounding box center [548, 239] width 28 height 28
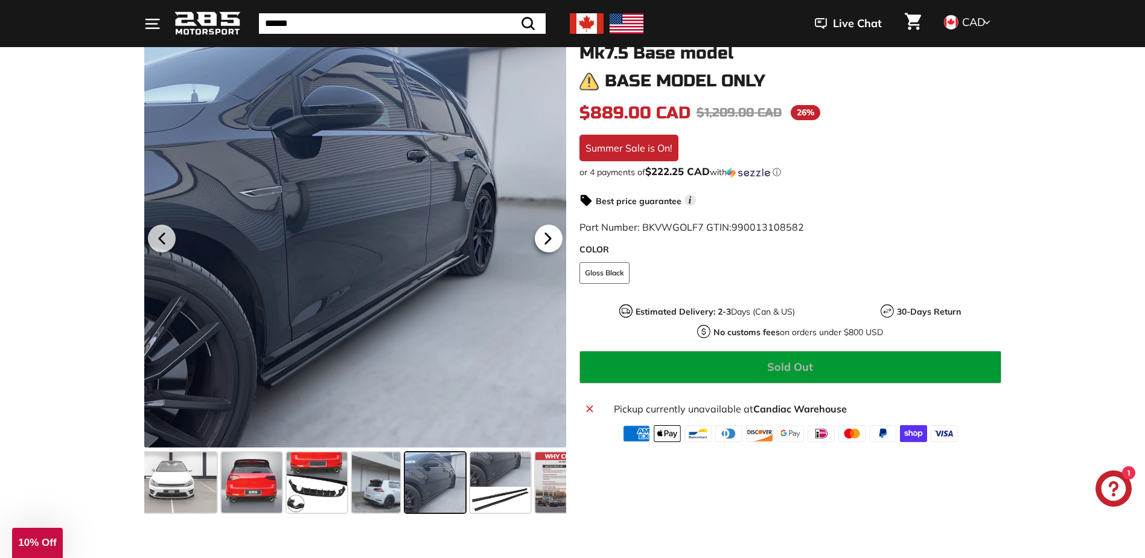
scroll to position [0, 621]
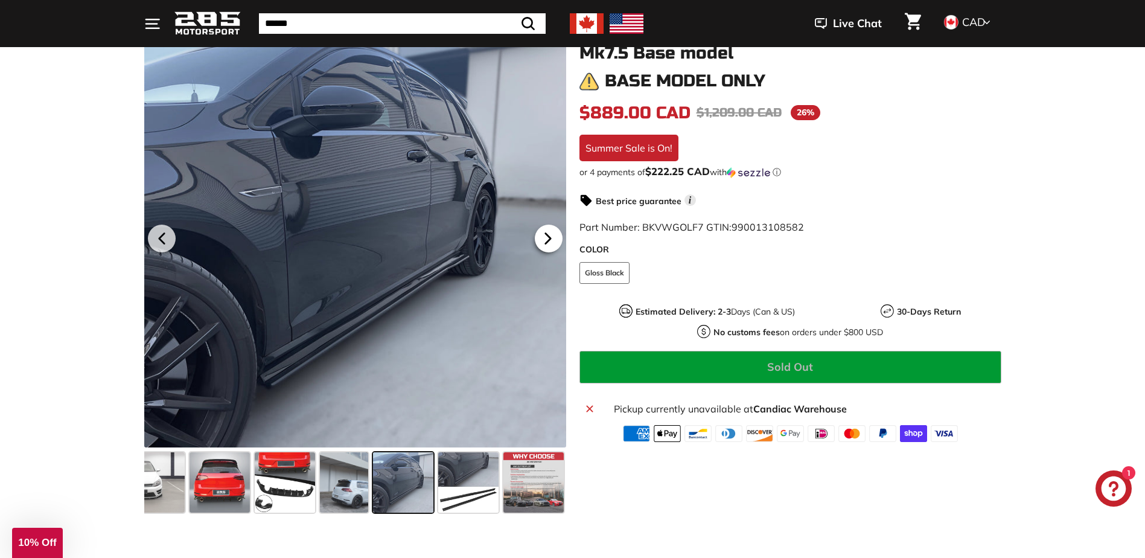
click at [549, 234] on icon at bounding box center [548, 239] width 28 height 28
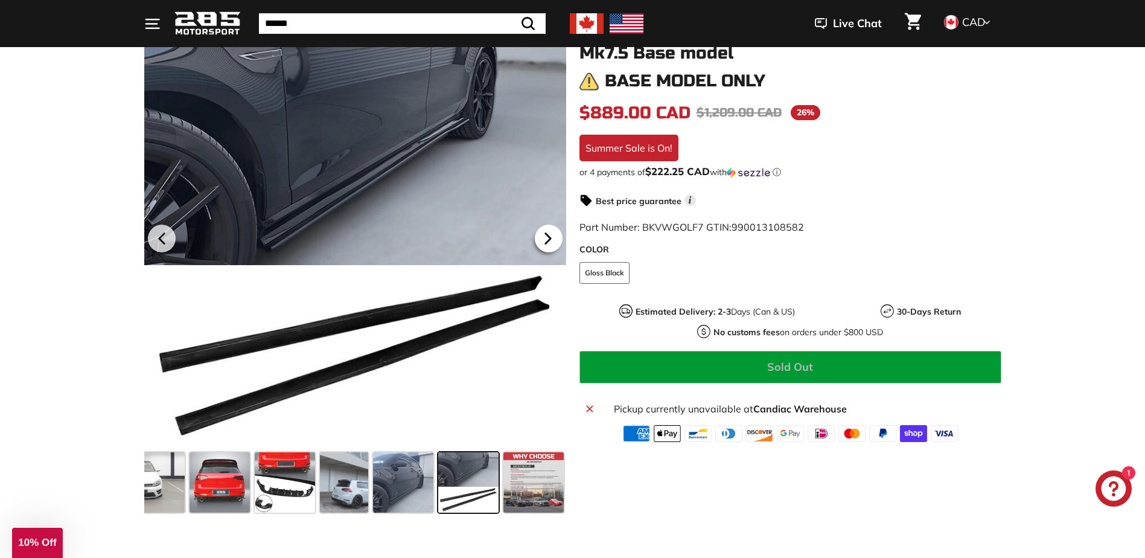
click at [549, 234] on icon at bounding box center [548, 239] width 28 height 28
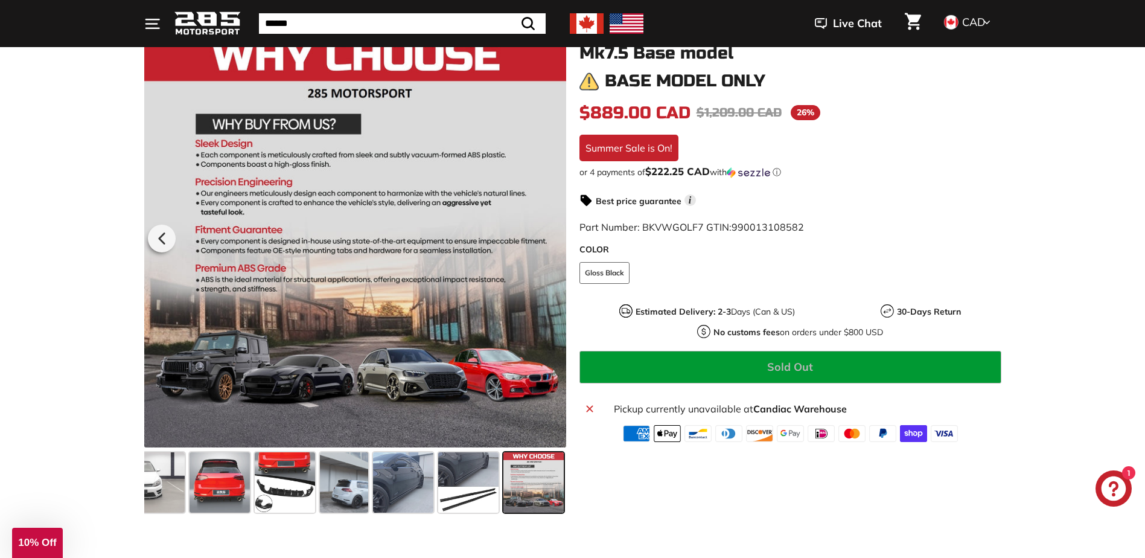
click at [549, 234] on div at bounding box center [355, 236] width 422 height 422
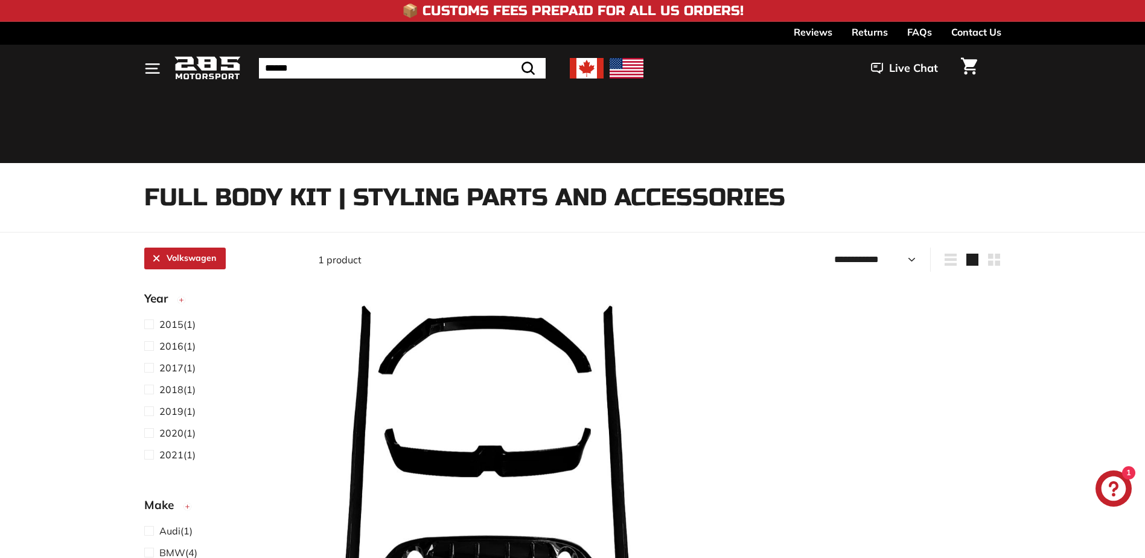
select select "**********"
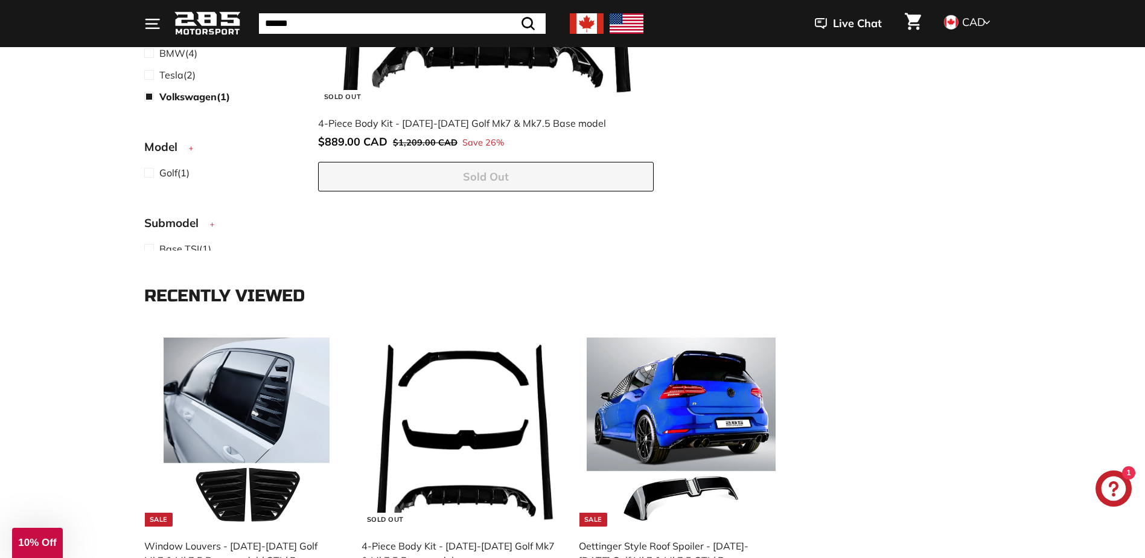
scroll to position [514, 0]
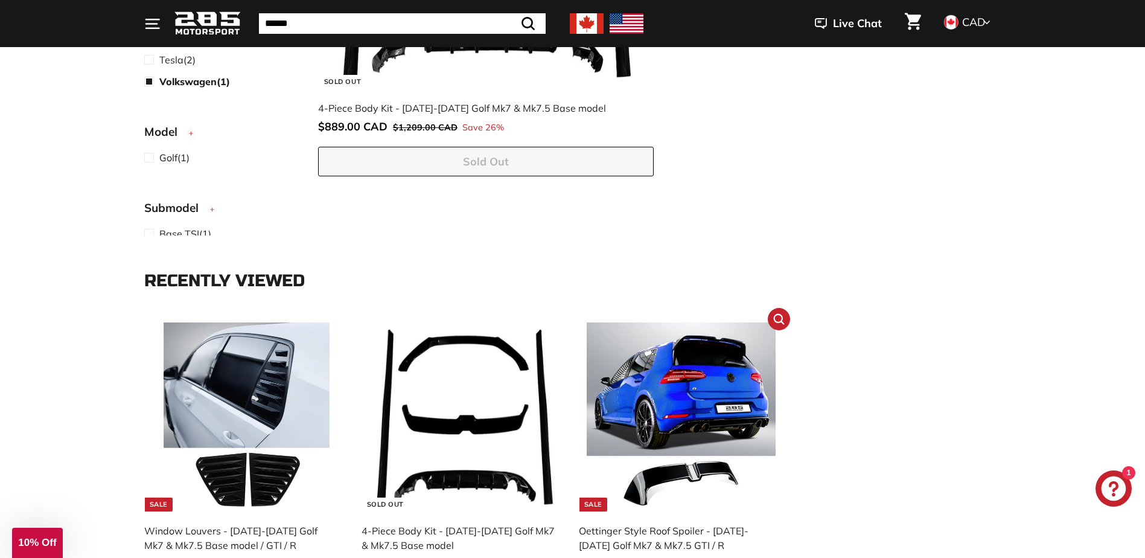
click at [686, 405] on img at bounding box center [681, 416] width 189 height 189
